Goal: Transaction & Acquisition: Purchase product/service

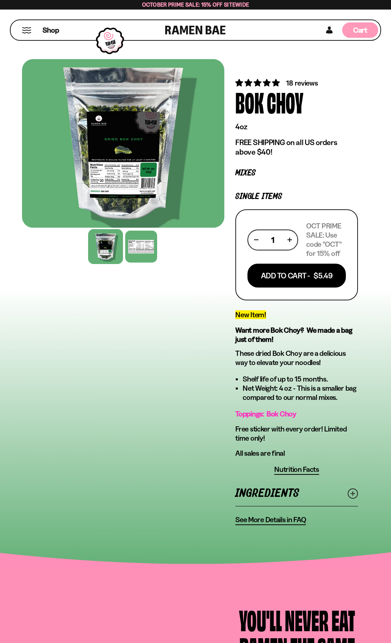
click at [353, 32] on span "Cart" at bounding box center [360, 30] width 14 height 9
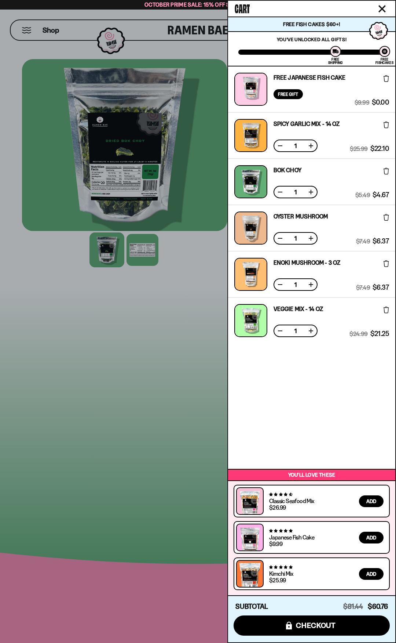
click at [255, 578] on link at bounding box center [250, 577] width 21 height 29
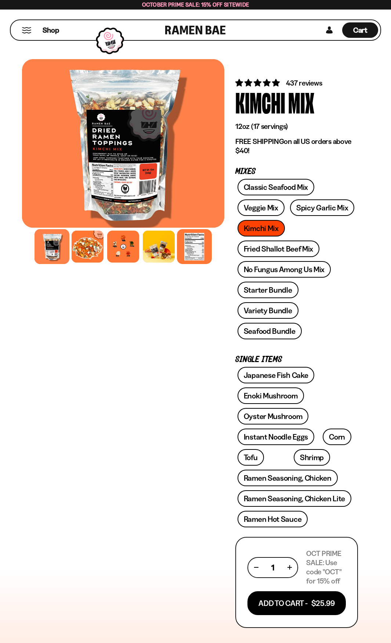
click at [203, 248] on div at bounding box center [194, 246] width 35 height 35
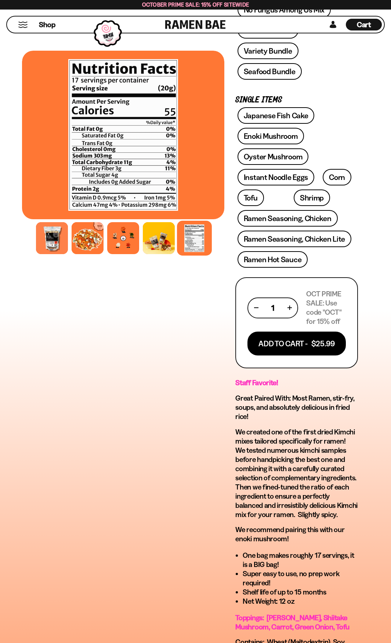
scroll to position [294, 0]
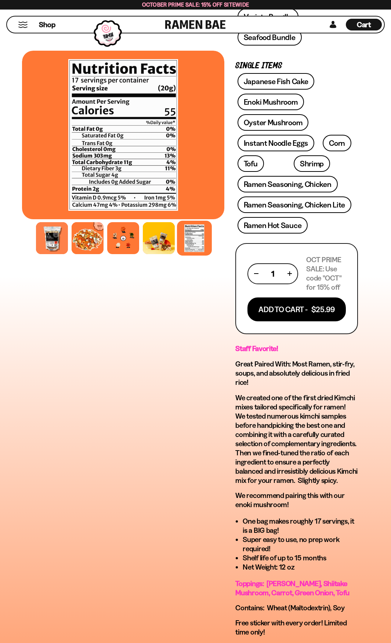
click at [162, 330] on div "FADCB6FD-DFAB-4417-9F21-029242090B77 FADCB6FD-DFAB-4417-9F21-029242090B77" at bounding box center [123, 279] width 202 height 1028
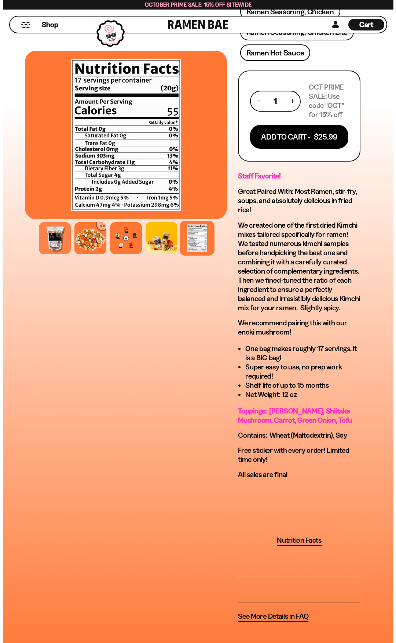
scroll to position [477, 0]
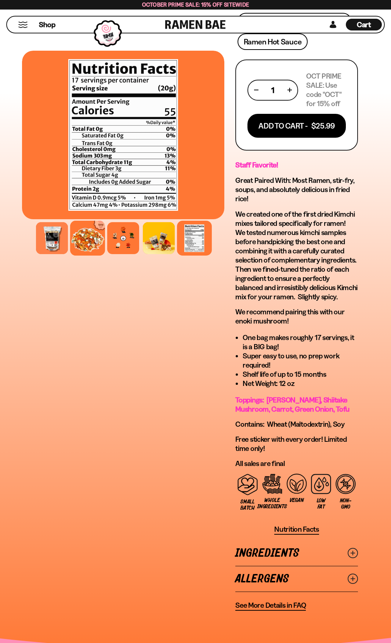
click at [84, 245] on div at bounding box center [87, 238] width 35 height 35
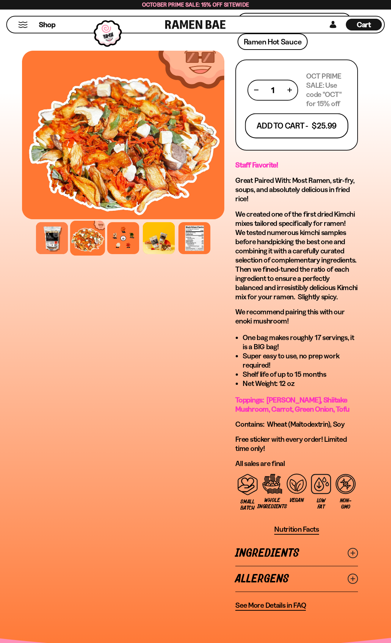
click at [316, 129] on button "Add To Cart - $25.99" at bounding box center [296, 125] width 103 height 25
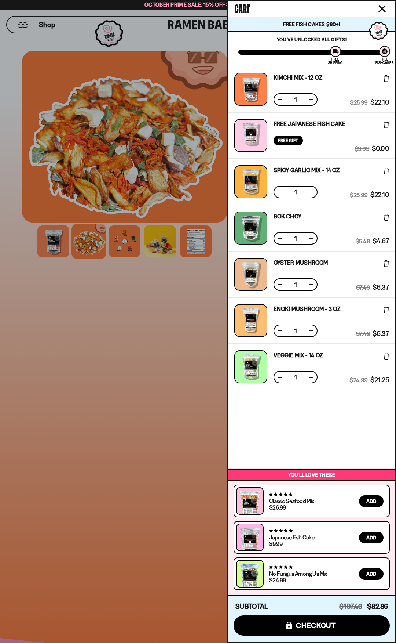
click at [260, 362] on div at bounding box center [251, 366] width 33 height 33
click at [285, 353] on link "Veggie Mix - 14 OZ" at bounding box center [299, 355] width 50 height 6
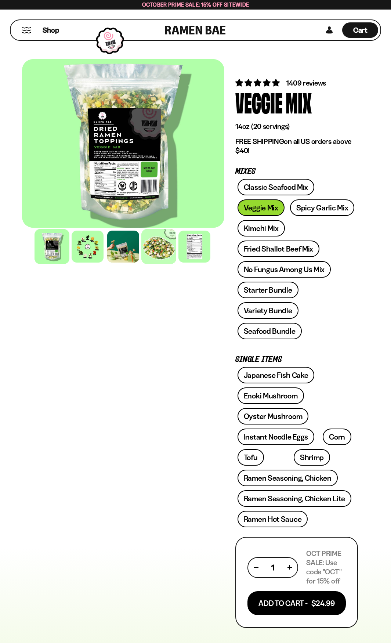
click at [144, 243] on div at bounding box center [158, 246] width 35 height 35
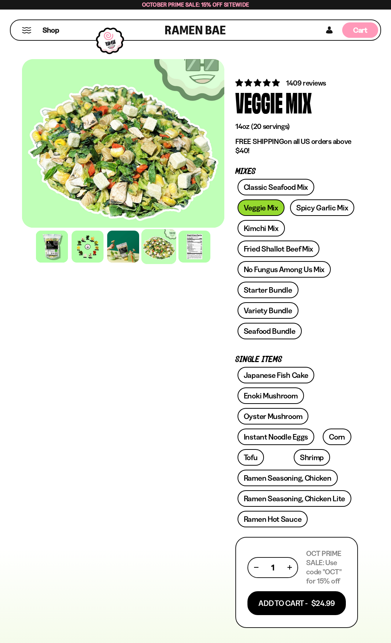
click at [361, 33] on span "Cart" at bounding box center [360, 30] width 14 height 9
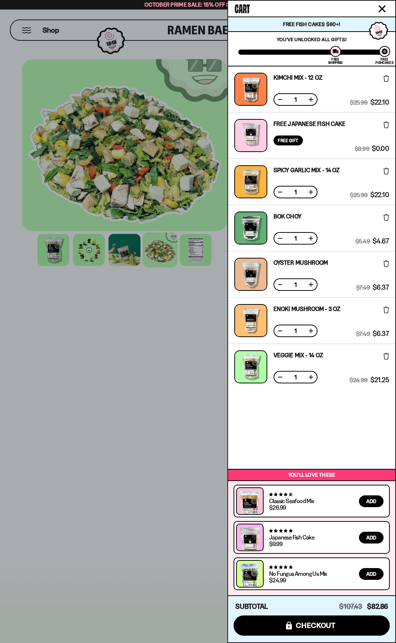
click at [388, 359] on icon at bounding box center [387, 356] width 6 height 7
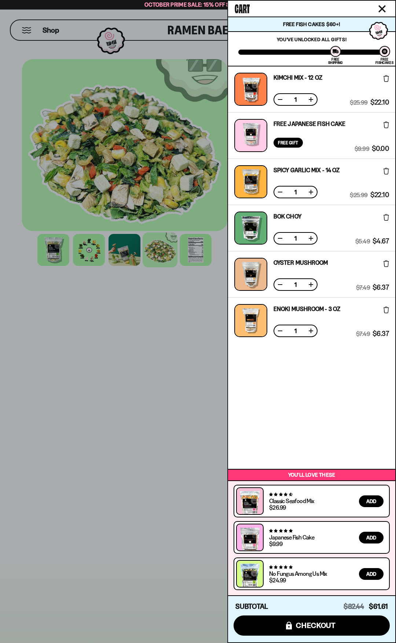
click at [139, 377] on div at bounding box center [198, 321] width 396 height 643
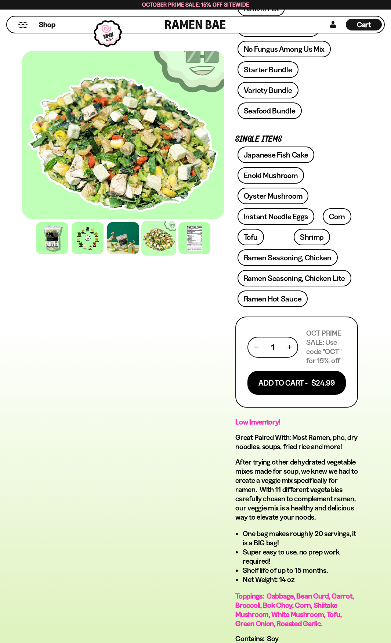
scroll to position [514, 0]
